Goal: Task Accomplishment & Management: Manage account settings

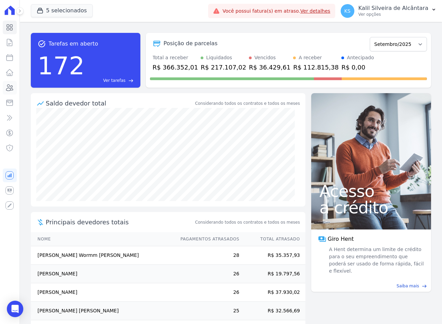
click at [9, 85] on icon at bounding box center [9, 88] width 8 height 8
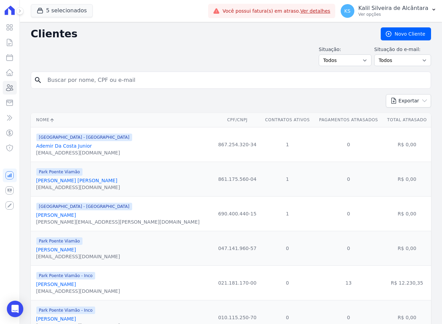
click at [109, 83] on input "search" at bounding box center [235, 80] width 384 height 14
click at [54, 82] on input "ne" at bounding box center [235, 80] width 384 height 14
type input "[PERSON_NAME] ol4"
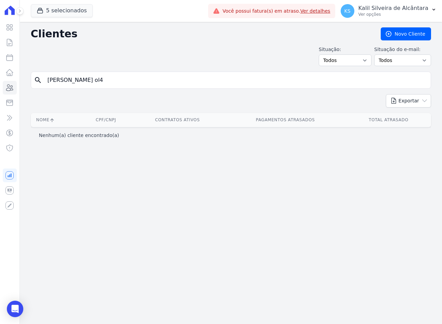
click at [139, 75] on input "[PERSON_NAME] ol4" at bounding box center [235, 80] width 384 height 14
type input "[PERSON_NAME]"
drag, startPoint x: 79, startPoint y: 76, endPoint x: -5, endPoint y: 88, distance: 84.4
click at [0, 88] on html "Visão Geral Contratos [GEOGRAPHIC_DATA] Lotes Clientes Minha Carteira Transferê…" at bounding box center [221, 162] width 442 height 324
type input "n"
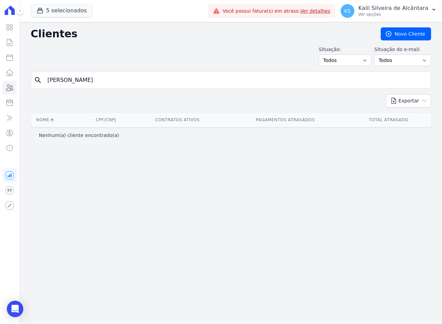
type input "[PERSON_NAME]"
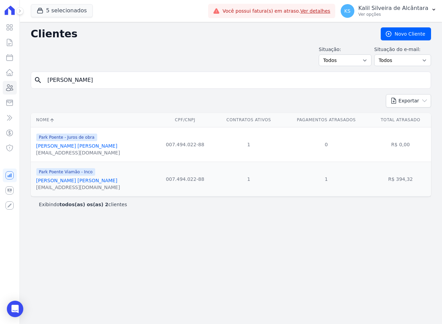
click at [72, 180] on link "[PERSON_NAME] [PERSON_NAME]" at bounding box center [76, 180] width 81 height 5
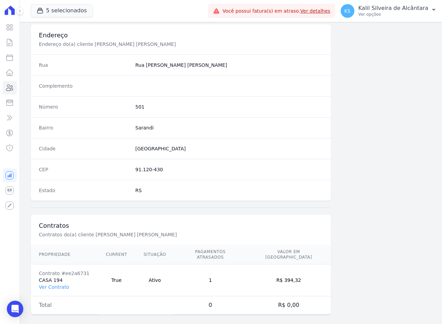
scroll to position [317, 0]
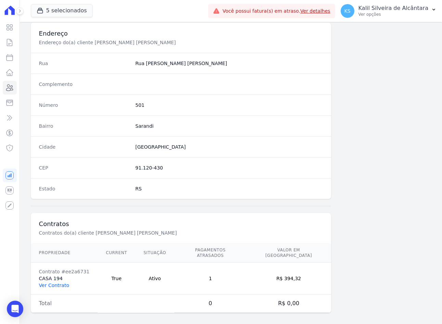
click at [48, 282] on link "Ver Contrato" at bounding box center [54, 284] width 30 height 5
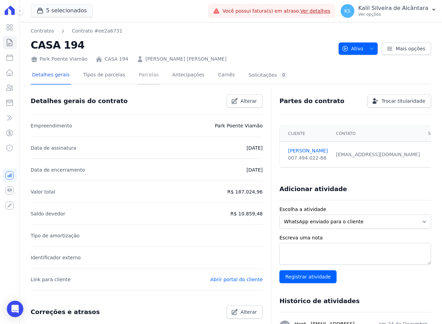
click at [137, 83] on link "Parcelas" at bounding box center [148, 75] width 23 height 18
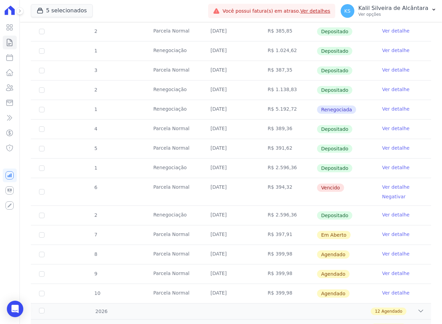
scroll to position [342, 0]
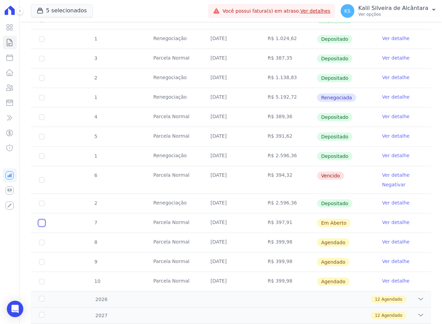
click at [42, 225] on input "checkbox" at bounding box center [41, 222] width 5 height 5
checkbox input "true"
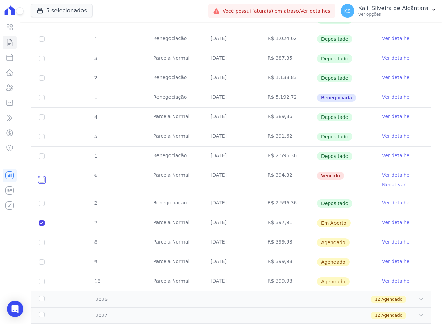
click at [40, 178] on input "checkbox" at bounding box center [41, 179] width 5 height 5
checkbox input "true"
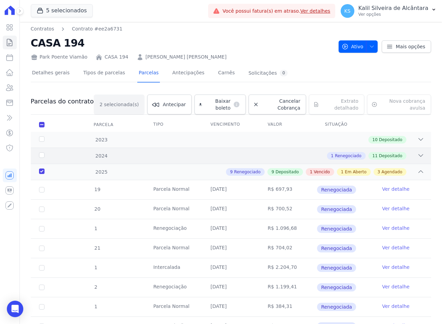
scroll to position [0, 0]
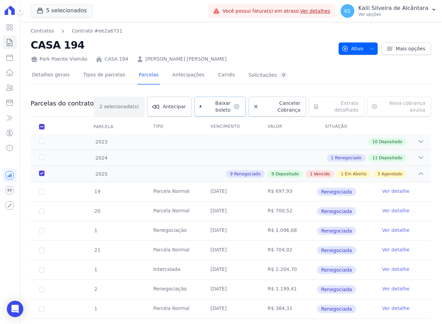
click at [215, 111] on span "Baixar boleto" at bounding box center [218, 107] width 26 height 14
click at [149, 57] on link "[PERSON_NAME] [PERSON_NAME]" at bounding box center [185, 58] width 81 height 7
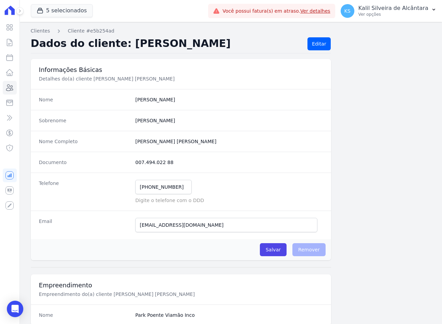
click at [190, 141] on completo "[PERSON_NAME] [PERSON_NAME]" at bounding box center [228, 141] width 187 height 7
drag, startPoint x: 159, startPoint y: 141, endPoint x: 120, endPoint y: 137, distance: 39.2
click at [120, 137] on div "Nome Completo [PERSON_NAME] [PERSON_NAME]" at bounding box center [181, 141] width 300 height 21
copy div "[PERSON_NAME] Oliveir"
click at [7, 89] on icon at bounding box center [10, 88] width 7 height 6
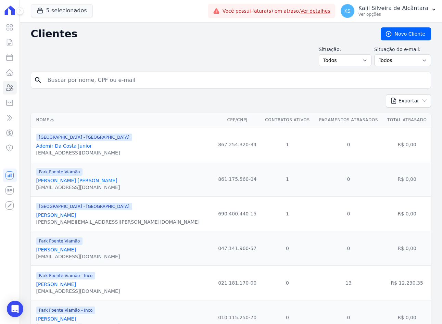
click at [74, 81] on input "search" at bounding box center [235, 80] width 384 height 14
paste input "[PERSON_NAME] Oliveir"
type input "[PERSON_NAME] Oliveir"
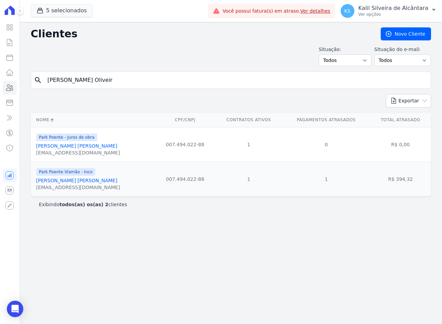
click at [84, 148] on link "[PERSON_NAME] [PERSON_NAME]" at bounding box center [76, 145] width 81 height 5
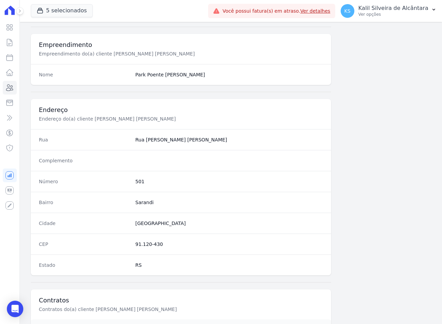
scroll to position [317, 0]
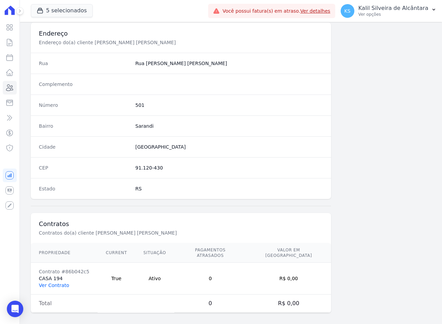
click at [54, 282] on link "Ver Contrato" at bounding box center [54, 284] width 30 height 5
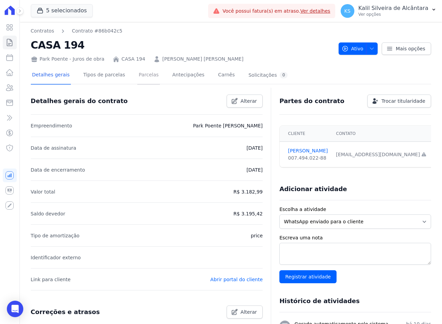
click at [137, 74] on link "Parcelas" at bounding box center [148, 75] width 23 height 18
